Goal: Find specific page/section: Find specific page/section

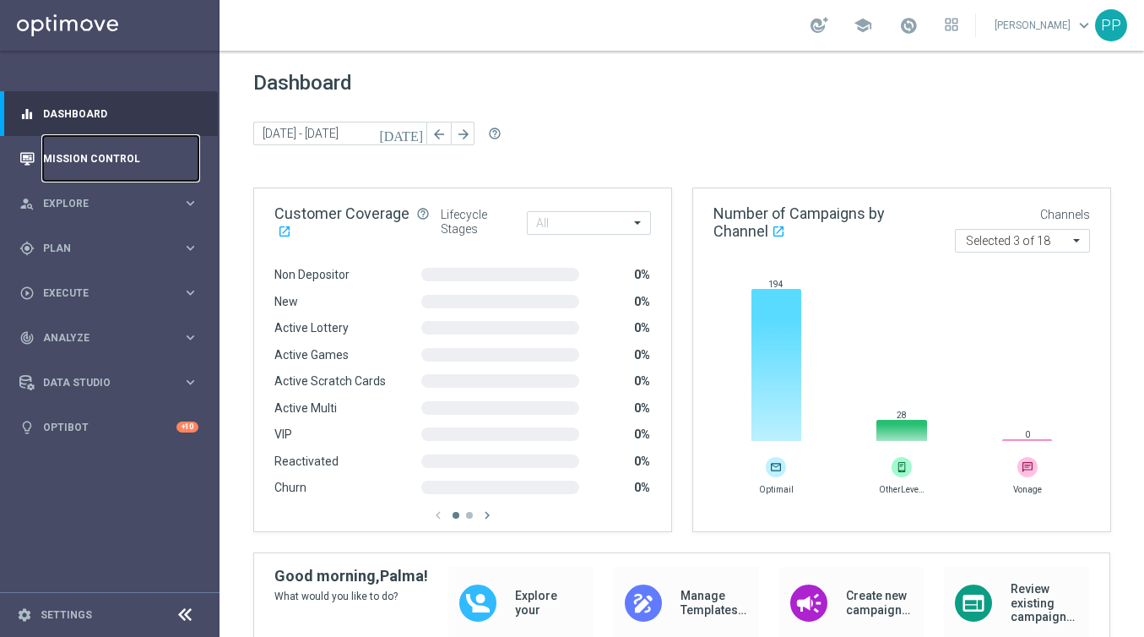
click at [77, 161] on link "Mission Control" at bounding box center [120, 158] width 155 height 45
